Goal: Check status: Check status

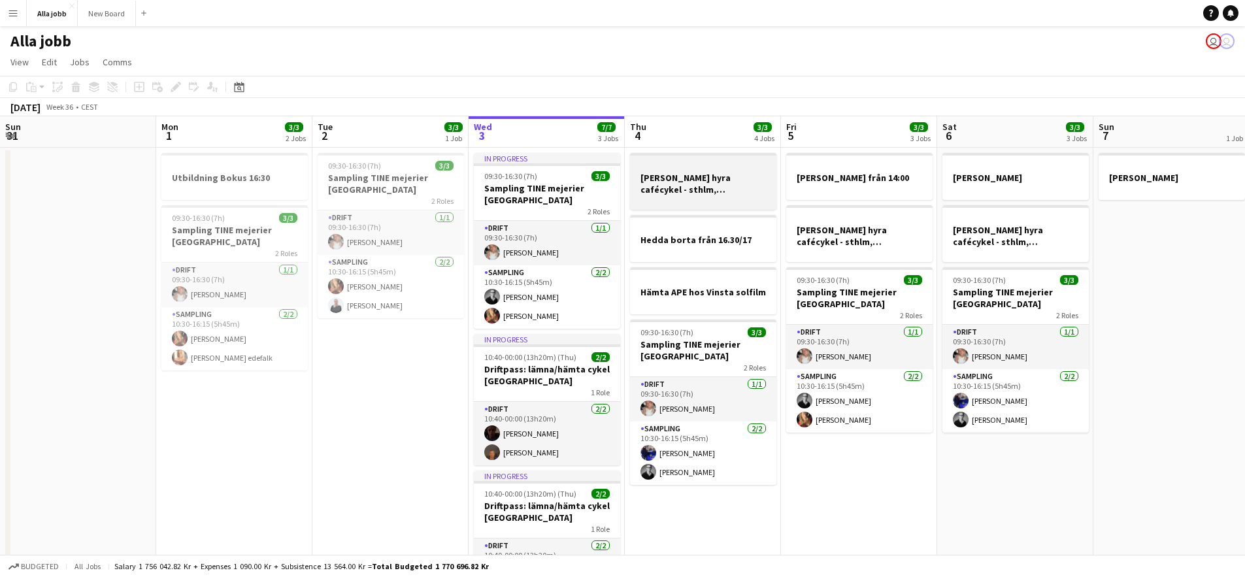
scroll to position [0, 313]
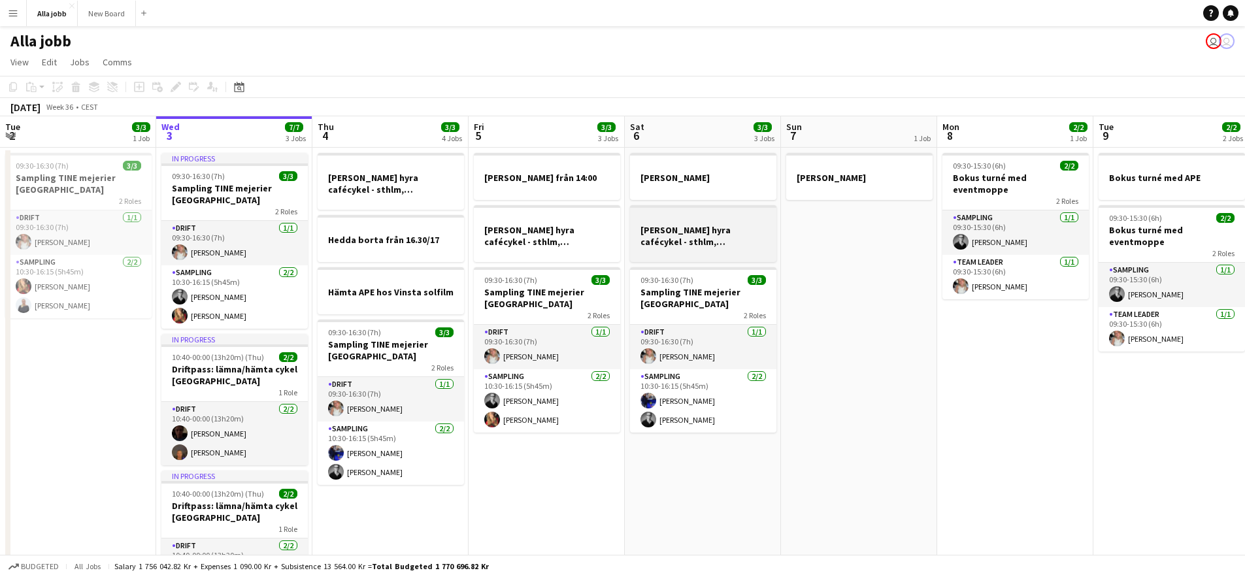
drag, startPoint x: 718, startPoint y: 262, endPoint x: 427, endPoint y: 213, distance: 294.9
click at [464, 218] on app-calendar-viewport "Sun 31 Mon 1 3/3 2 Jobs Tue 2 3/3 1 Job Wed 3 7/7 3 Jobs Thu 4 3/3 4 Jobs Fri 5…" at bounding box center [622, 373] width 1245 height 515
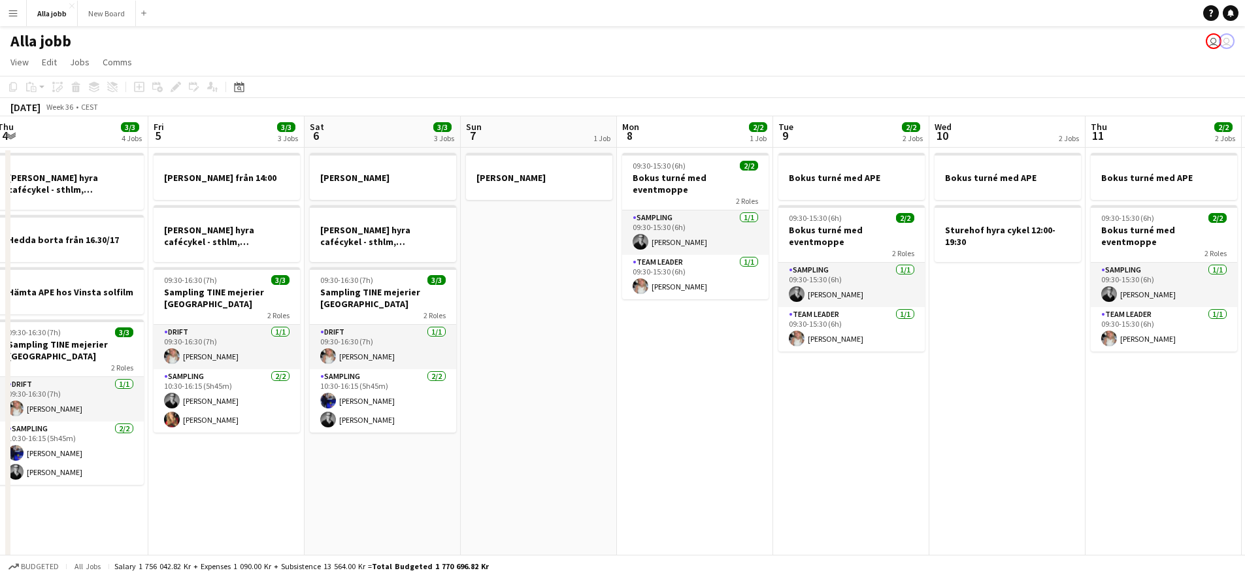
drag, startPoint x: 732, startPoint y: 249, endPoint x: 510, endPoint y: 226, distance: 222.8
click at [491, 226] on app-calendar-viewport "Mon 1 3/3 2 Jobs Tue 2 3/3 1 Job Wed 3 7/7 3 Jobs Thu 4 3/3 4 Jobs Fri 5 3/3 3 …" at bounding box center [622, 373] width 1245 height 515
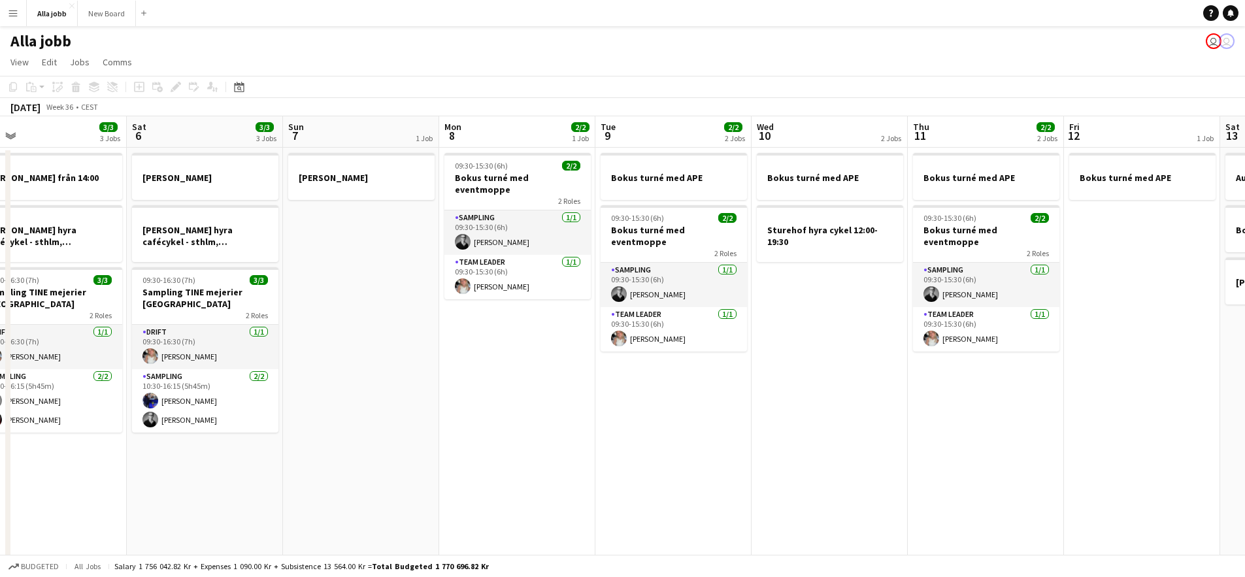
drag, startPoint x: 775, startPoint y: 265, endPoint x: 454, endPoint y: 233, distance: 322.7
click at [453, 233] on app-calendar-viewport "Tue 2 3/3 1 Job Wed 3 7/7 3 Jobs Thu 4 3/3 4 Jobs Fri 5 3/3 3 Jobs Sat 6 3/3 3 …" at bounding box center [622, 373] width 1245 height 515
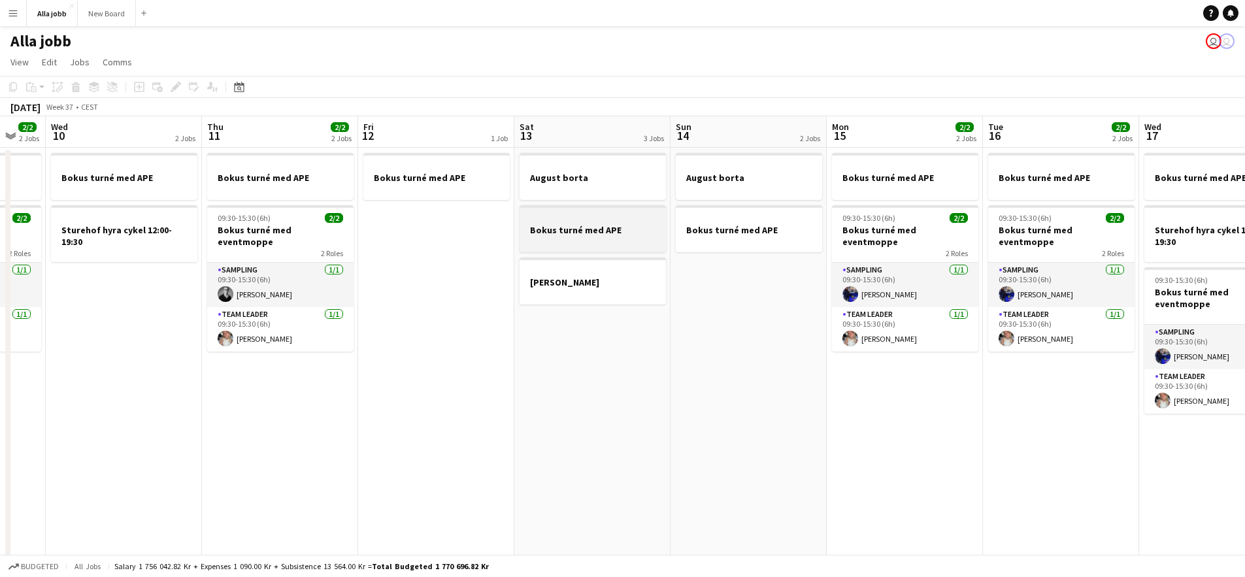
drag, startPoint x: 559, startPoint y: 250, endPoint x: 386, endPoint y: 235, distance: 174.0
click at [357, 237] on app-calendar-viewport "Sun 7 1 Job Mon 8 2/2 1 Job Tue 9 2/2 2 Jobs Wed 10 2 Jobs Thu 11 2/2 2 Jobs Fr…" at bounding box center [622, 373] width 1245 height 515
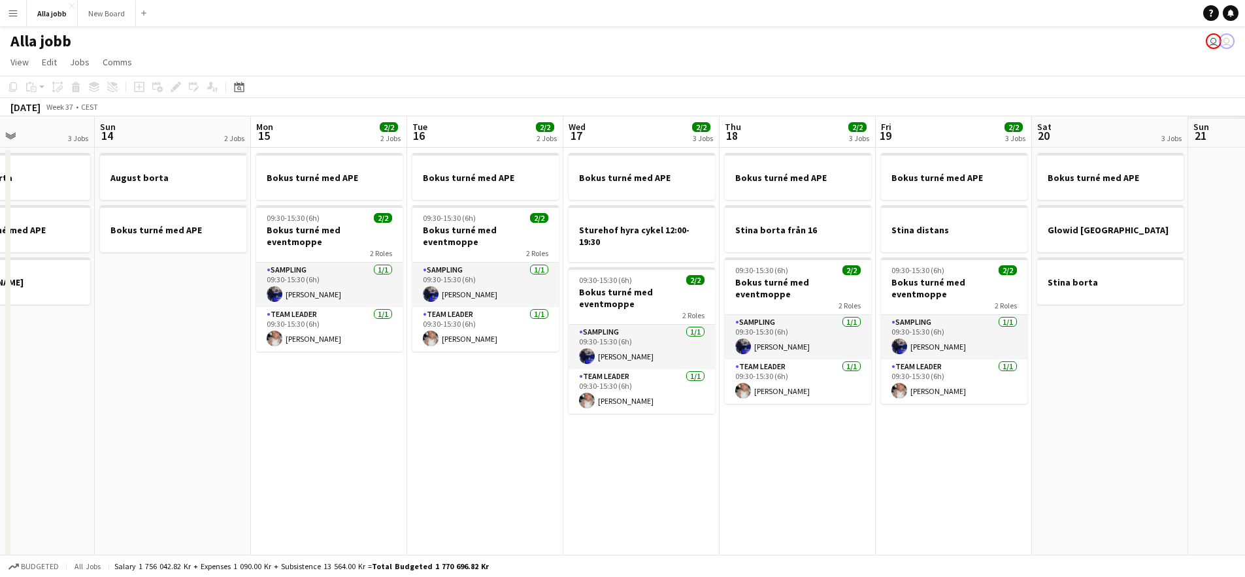
drag, startPoint x: 671, startPoint y: 273, endPoint x: 463, endPoint y: 250, distance: 209.2
click at [455, 248] on app-calendar-viewport "Wed 10 2 Jobs Thu 11 2/2 2 Jobs Fri 12 1 Job Sat 13 3 Jobs Sun 14 2 Jobs Mon 15…" at bounding box center [622, 373] width 1245 height 515
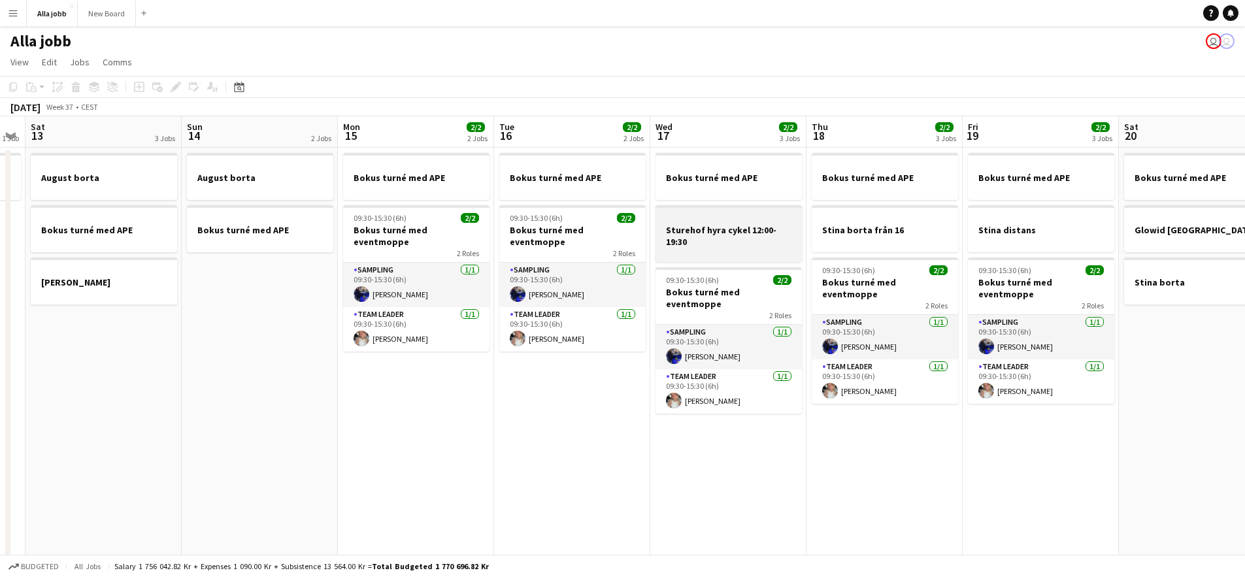
drag, startPoint x: 499, startPoint y: 262, endPoint x: 465, endPoint y: 259, distance: 34.2
click at [443, 258] on app-calendar-viewport "Wed 10 2 Jobs Thu 11 2/2 2 Jobs Fri 12 1 Job Sat 13 3 Jobs Sun 14 2 Jobs Mon 15…" at bounding box center [622, 373] width 1245 height 515
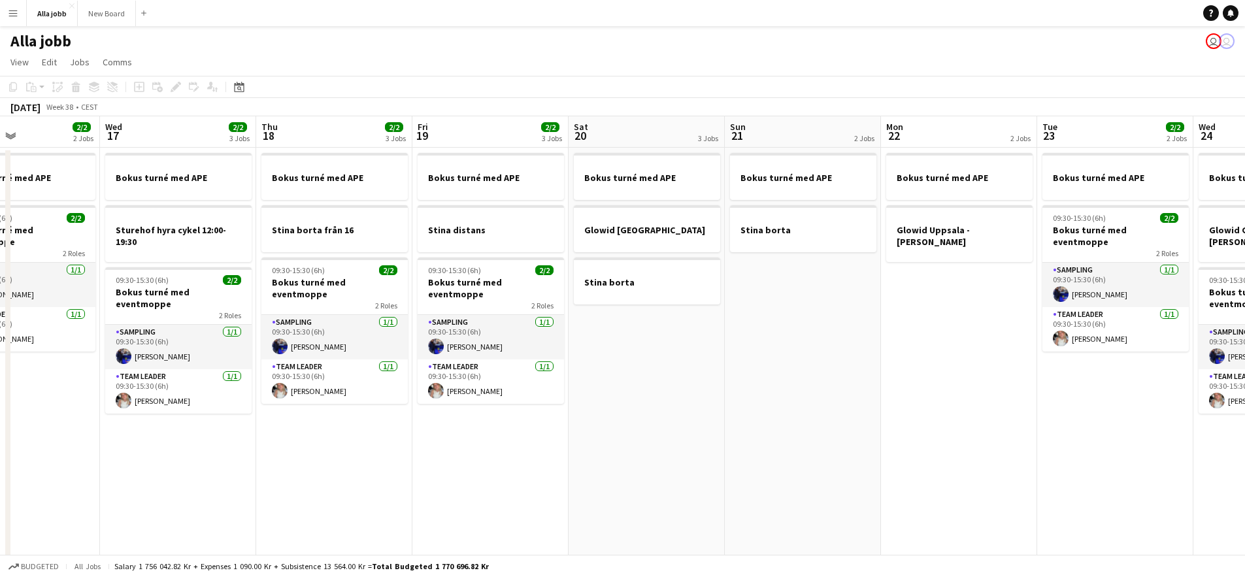
scroll to position [0, 375]
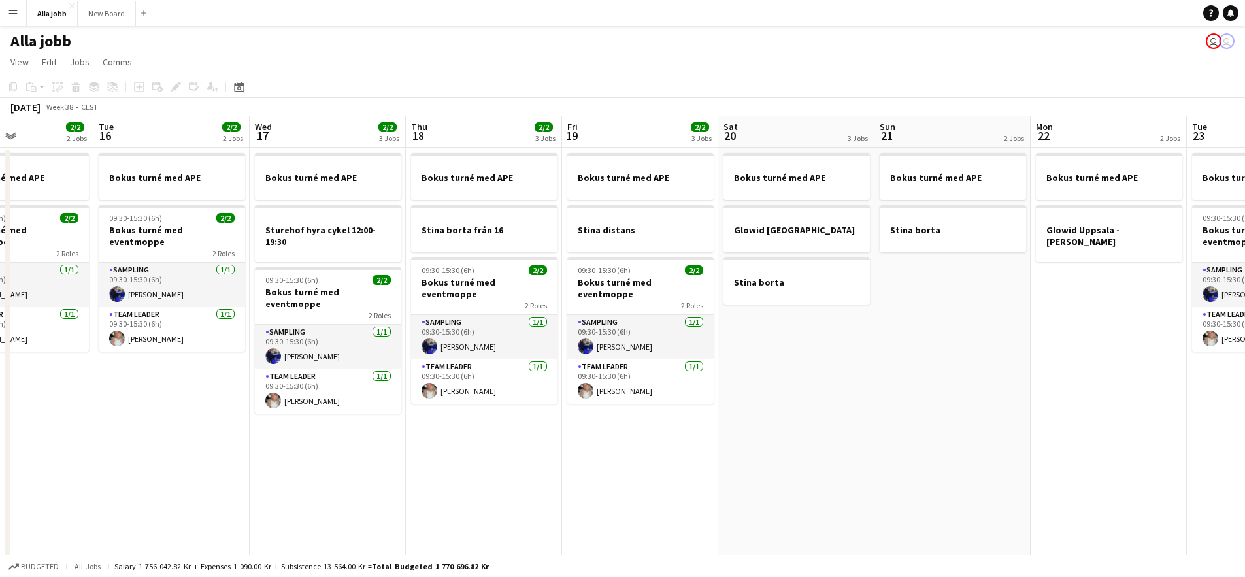
drag, startPoint x: 828, startPoint y: 261, endPoint x: 694, endPoint y: 269, distance: 133.6
click at [694, 269] on app-calendar-viewport "Sat 13 3 Jobs Sun 14 2 Jobs Mon 15 2/2 2 Jobs Tue 16 2/2 2 Jobs Wed 17 2/2 3 Jo…" at bounding box center [622, 373] width 1245 height 515
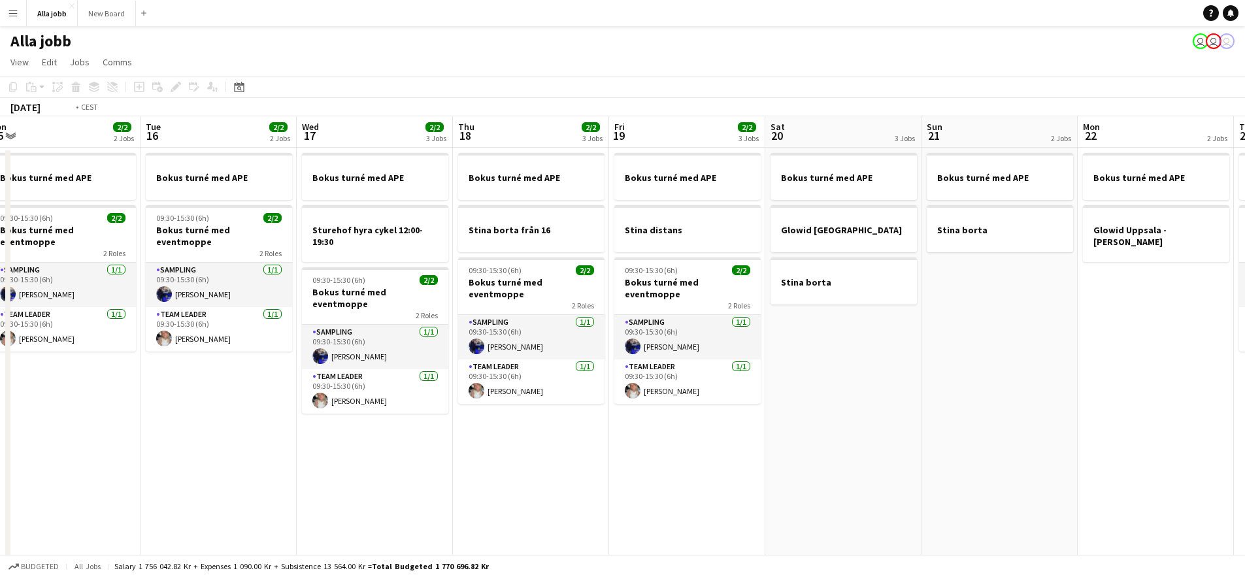
drag, startPoint x: 417, startPoint y: 420, endPoint x: 620, endPoint y: 439, distance: 204.2
click at [620, 439] on app-calendar-viewport "Sat 13 3 Jobs Sun 14 2 Jobs Mon 15 2/2 2 Jobs Tue 16 2/2 2 Jobs Wed 17 2/2 3 Jo…" at bounding box center [622, 373] width 1245 height 515
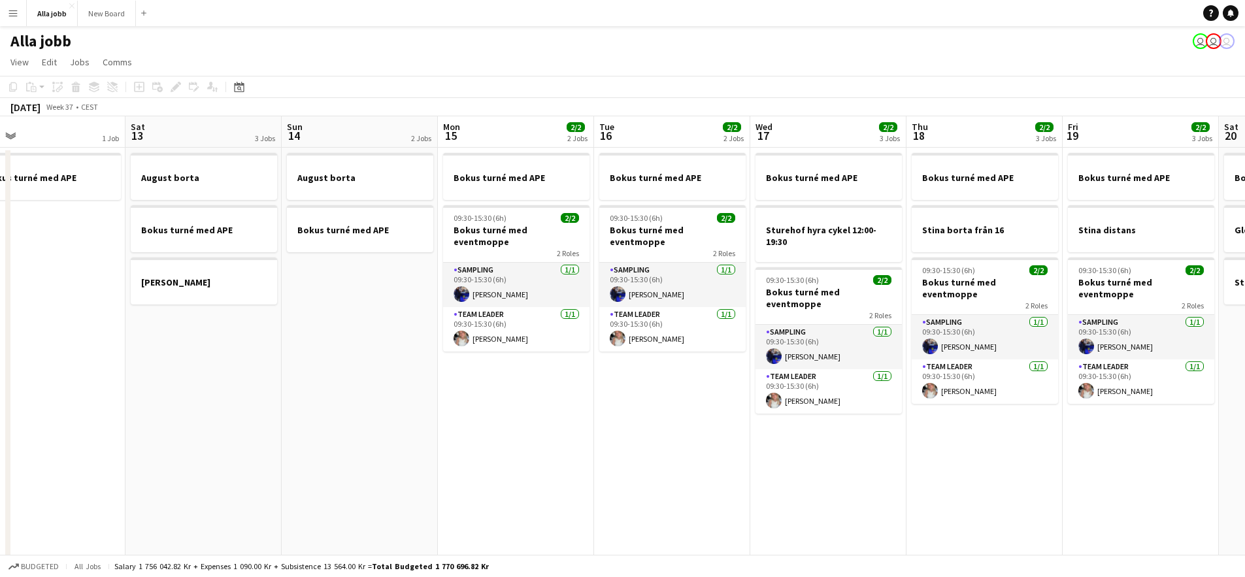
drag, startPoint x: 482, startPoint y: 446, endPoint x: 650, endPoint y: 481, distance: 171.6
click at [790, 494] on app-calendar-viewport "Wed 10 2 Jobs Thu 11 2/2 2 Jobs Fri 12 1 Job Sat 13 3 Jobs Sun 14 2 Jobs Mon 15…" at bounding box center [622, 373] width 1245 height 515
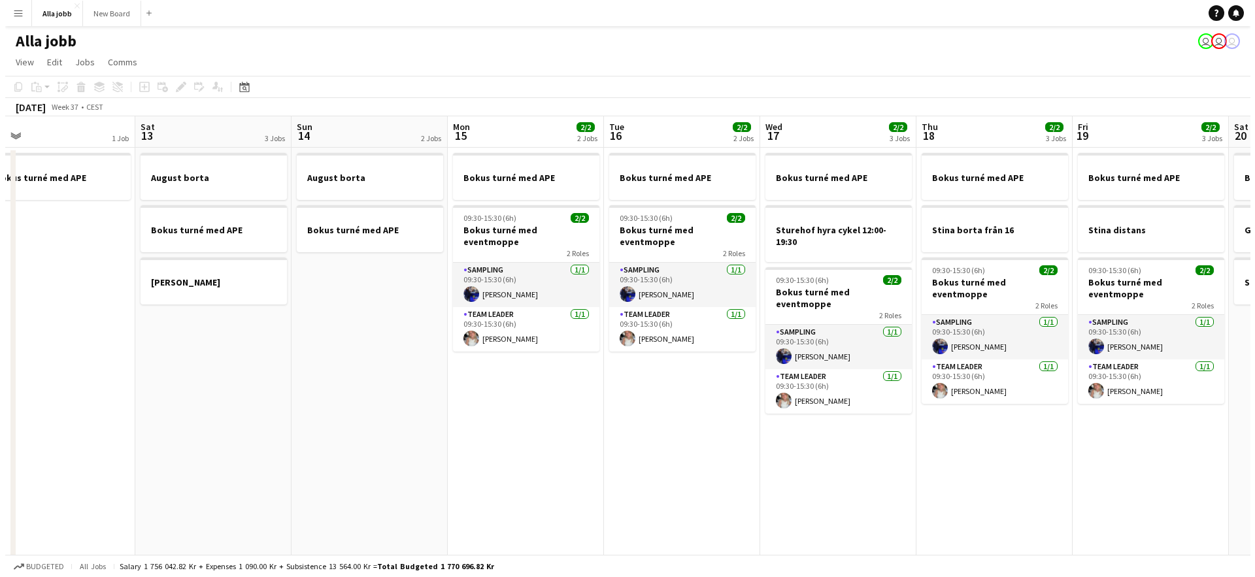
scroll to position [0, 309]
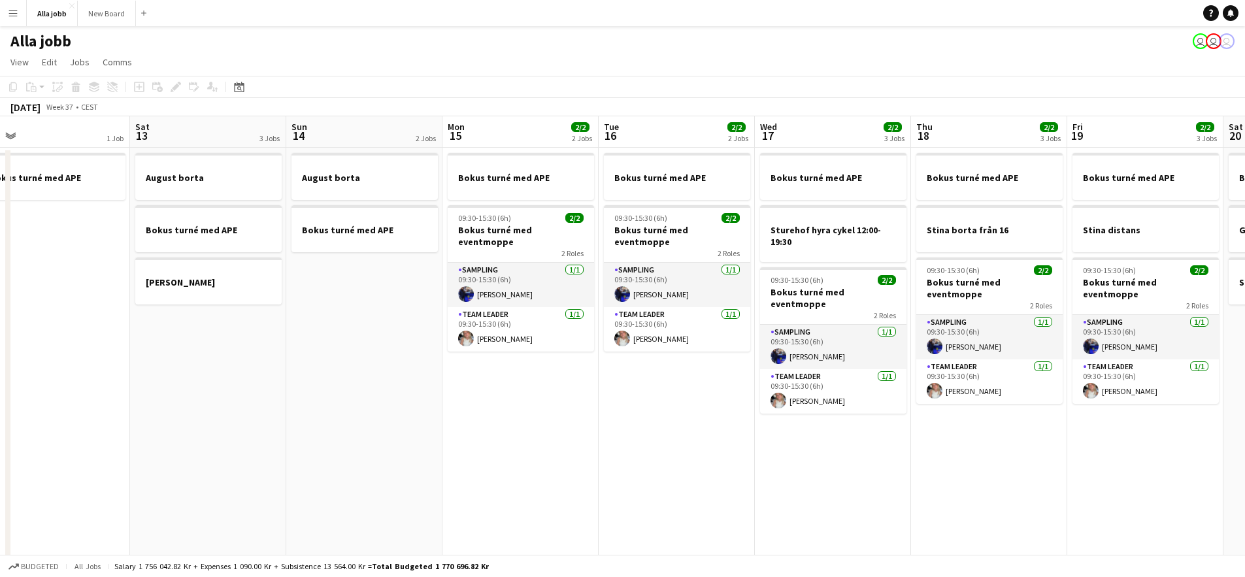
drag, startPoint x: 560, startPoint y: 460, endPoint x: 691, endPoint y: 450, distance: 131.8
click at [700, 464] on app-calendar-viewport "Wed 10 2 Jobs Thu 11 2/2 2 Jobs Fri 12 1 Job Sat 13 3 Jobs Sun 14 2 Jobs Mon 15…" at bounding box center [622, 373] width 1245 height 515
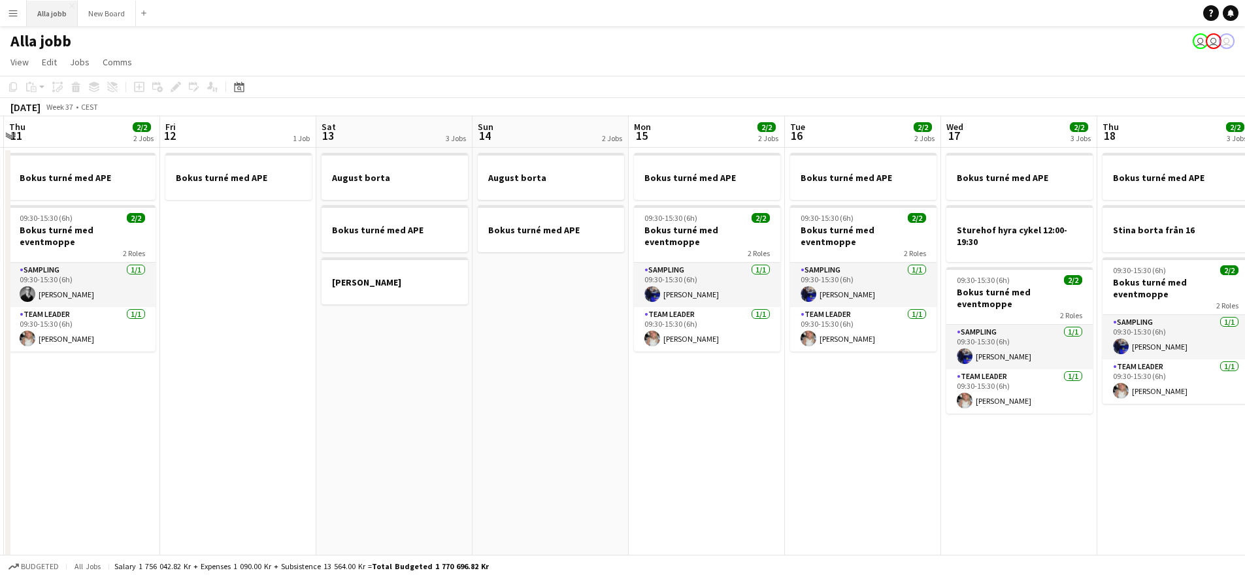
click at [42, 20] on button "Alla jobb Close" at bounding box center [52, 13] width 51 height 25
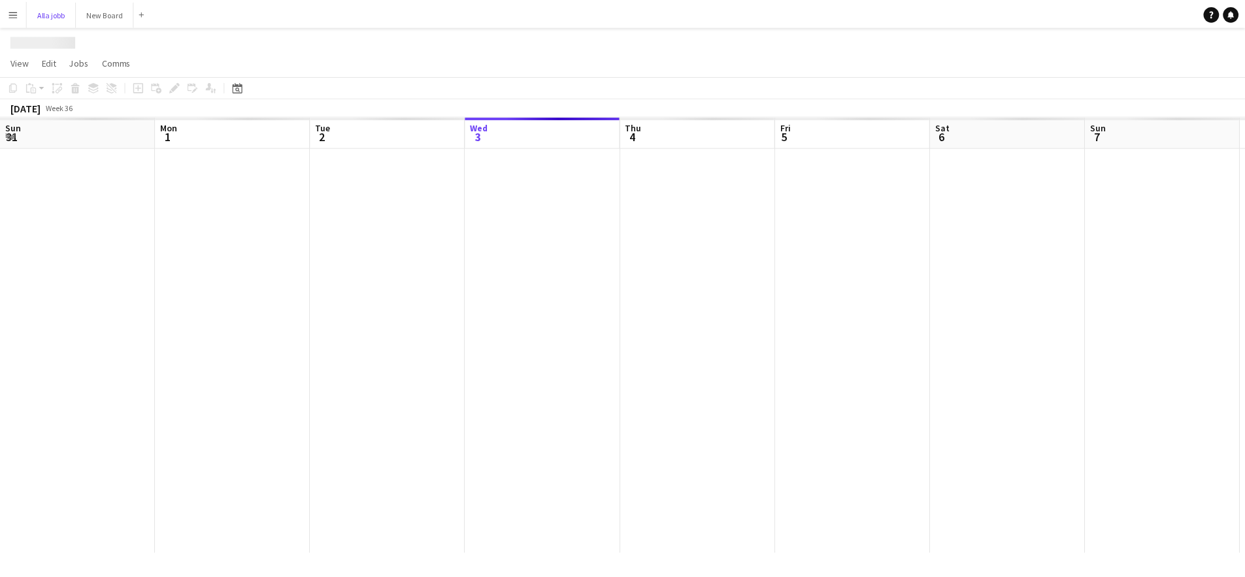
scroll to position [0, 313]
